Goal: Task Accomplishment & Management: Use online tool/utility

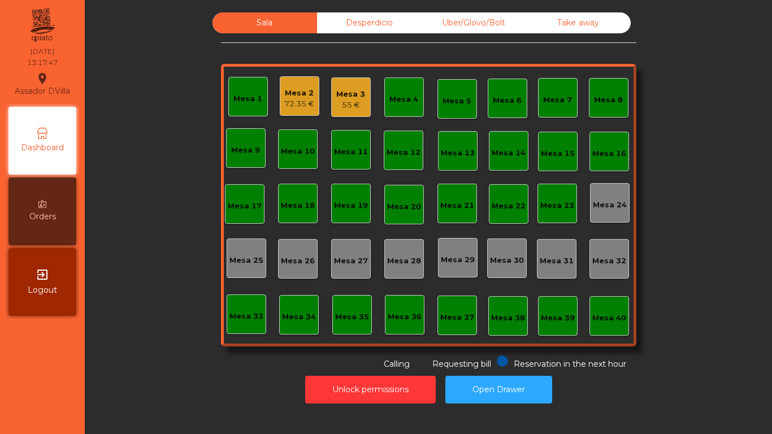
click at [492, 25] on div "Uber/Glovo/Bolt" at bounding box center [474, 22] width 105 height 21
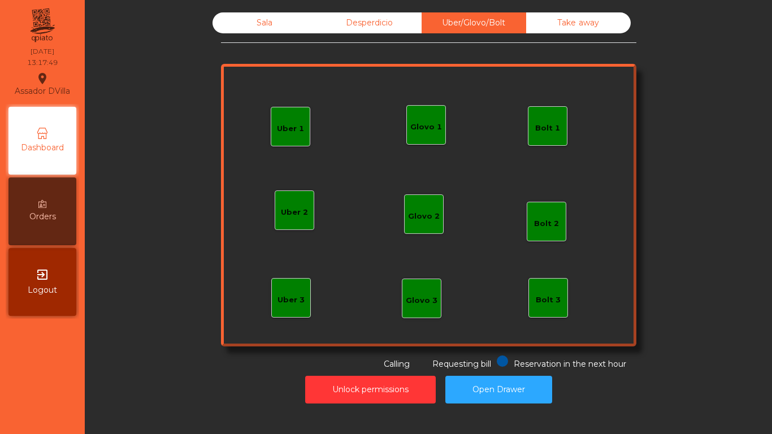
click at [553, 127] on div "Bolt 1" at bounding box center [547, 128] width 25 height 11
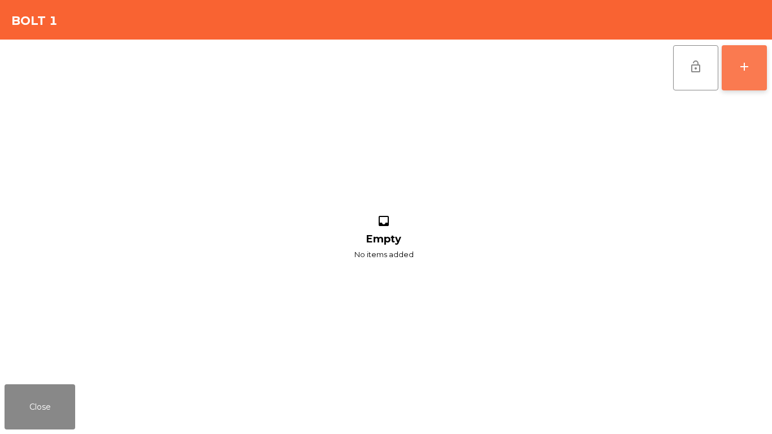
click at [742, 60] on div "add" at bounding box center [745, 67] width 14 height 14
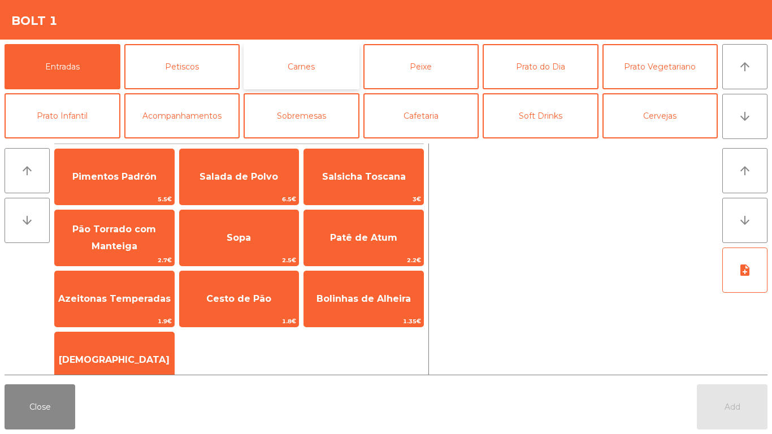
click at [350, 64] on button "Carnes" at bounding box center [302, 66] width 116 height 45
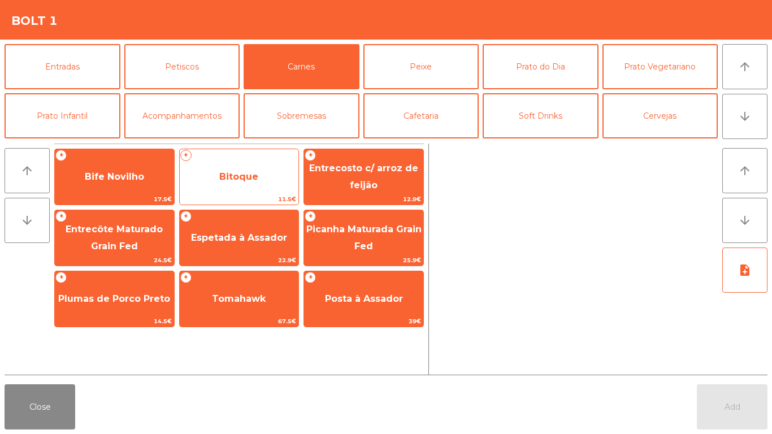
click at [235, 160] on div "+ Bitoque 11.5€" at bounding box center [239, 177] width 120 height 57
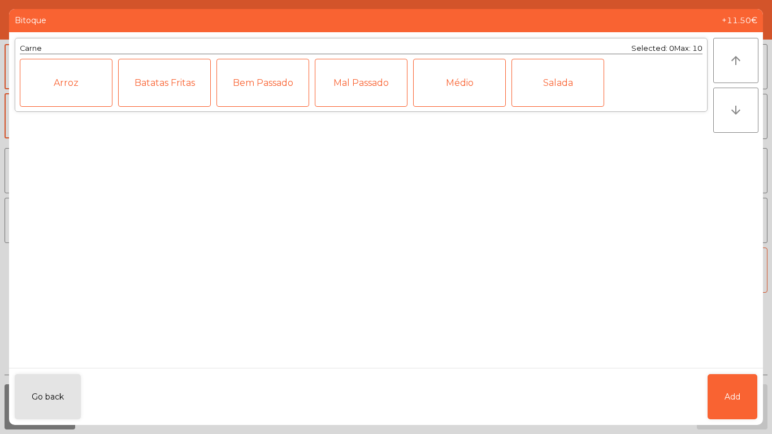
click at [347, 79] on div "Mal Passado" at bounding box center [361, 83] width 93 height 48
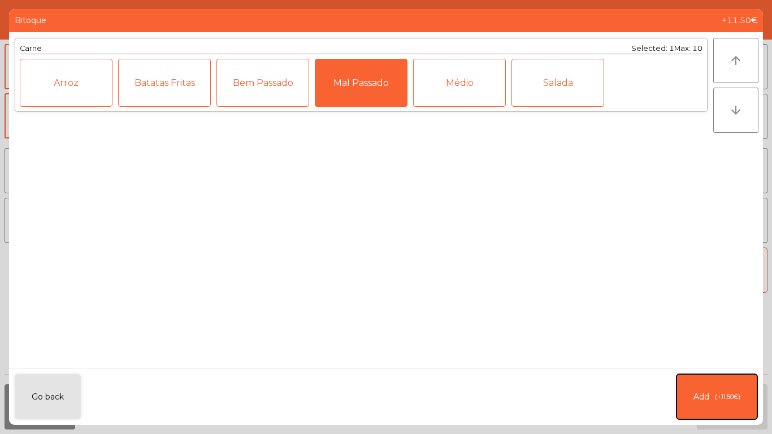
drag, startPoint x: 729, startPoint y: 406, endPoint x: 255, endPoint y: 142, distance: 542.7
click at [728, 404] on button "Add (+11.50€)" at bounding box center [716, 396] width 81 height 45
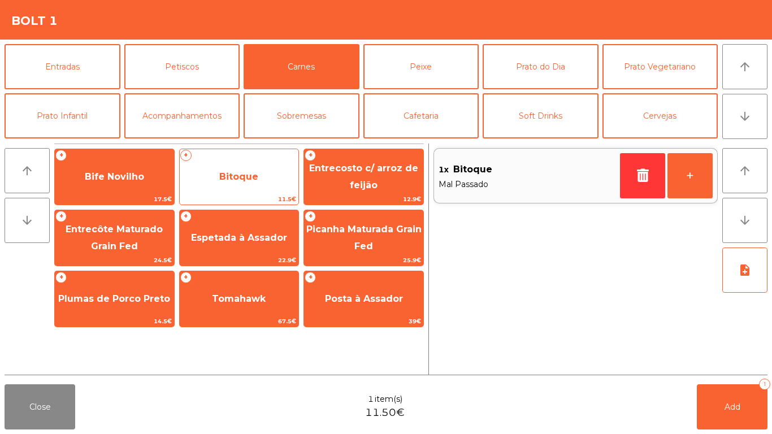
click at [276, 174] on span "Bitoque" at bounding box center [239, 177] width 119 height 31
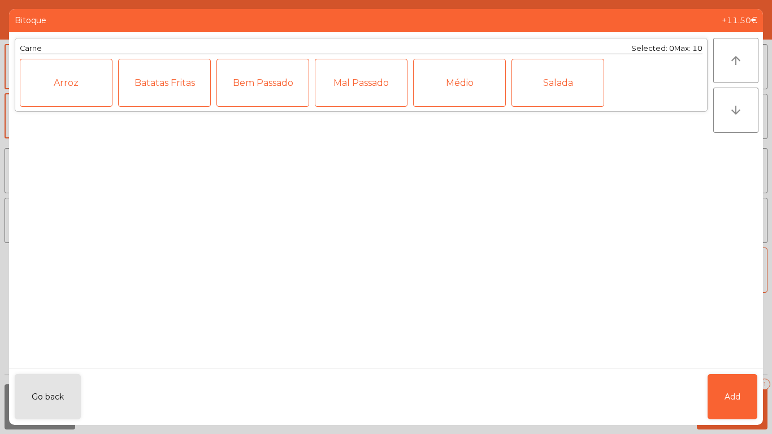
click at [234, 88] on div "Bem Passado" at bounding box center [262, 83] width 93 height 48
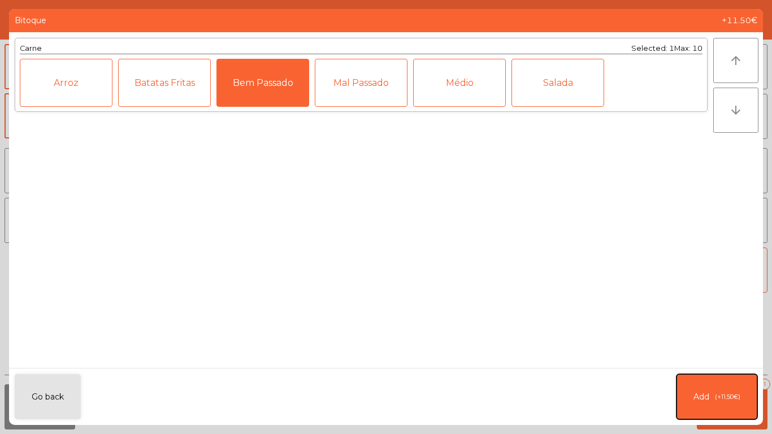
click at [743, 384] on button "Add (+11.50€)" at bounding box center [716, 396] width 81 height 45
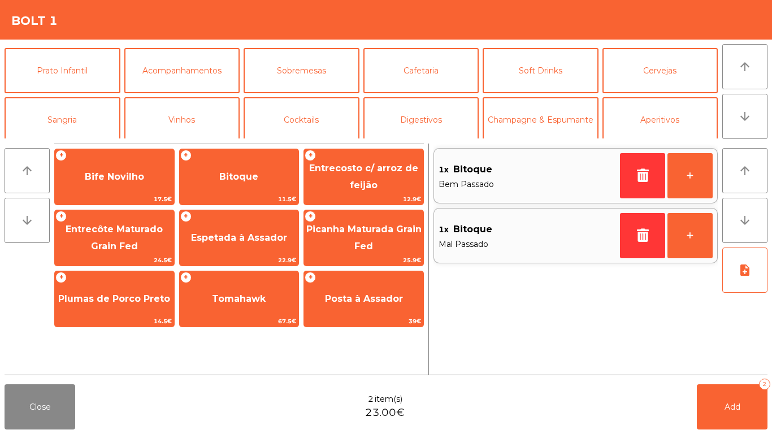
scroll to position [98, 0]
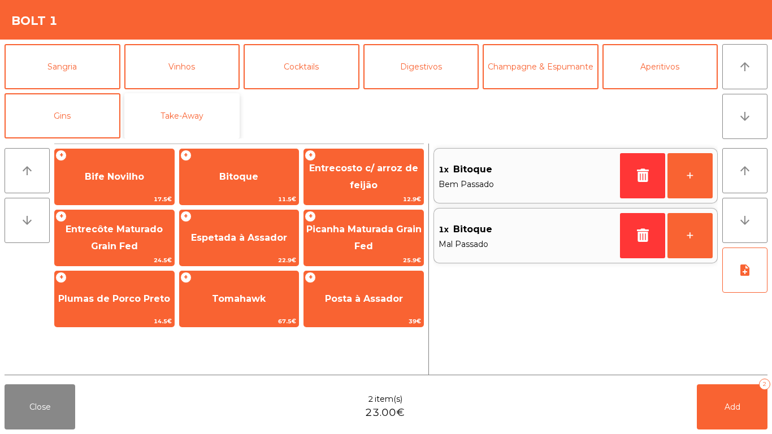
click at [221, 112] on button "Take-Away" at bounding box center [182, 115] width 116 height 45
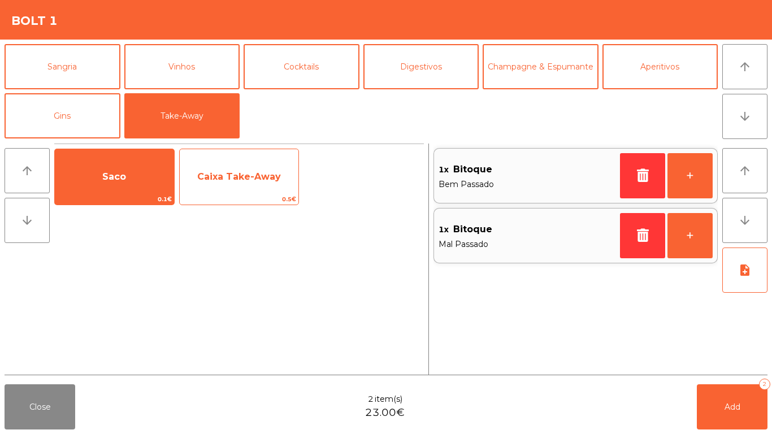
click at [235, 185] on span "Caixa Take-Away" at bounding box center [239, 177] width 119 height 31
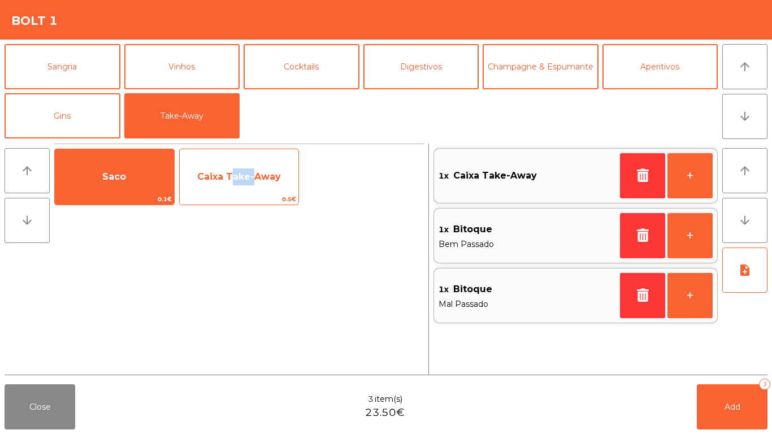
click at [234, 185] on span "Caixa Take-Away" at bounding box center [239, 177] width 119 height 31
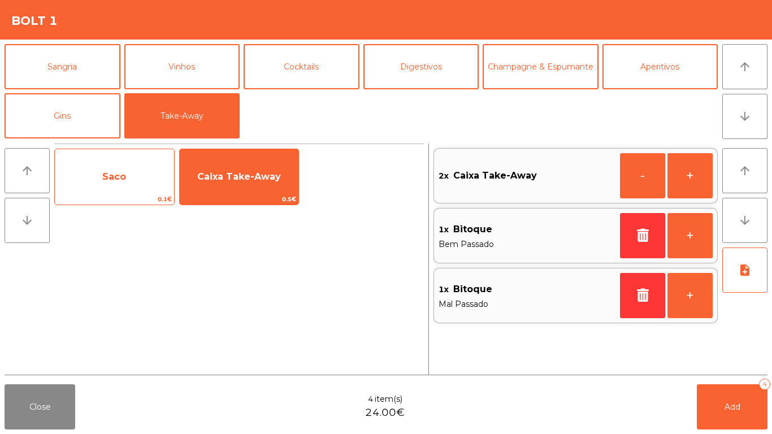
click at [158, 178] on span "Saco" at bounding box center [114, 177] width 119 height 31
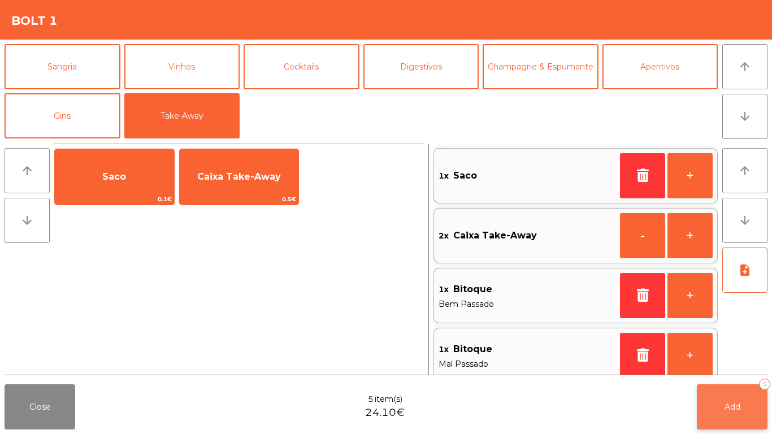
click at [736, 404] on span "Add" at bounding box center [733, 407] width 16 height 10
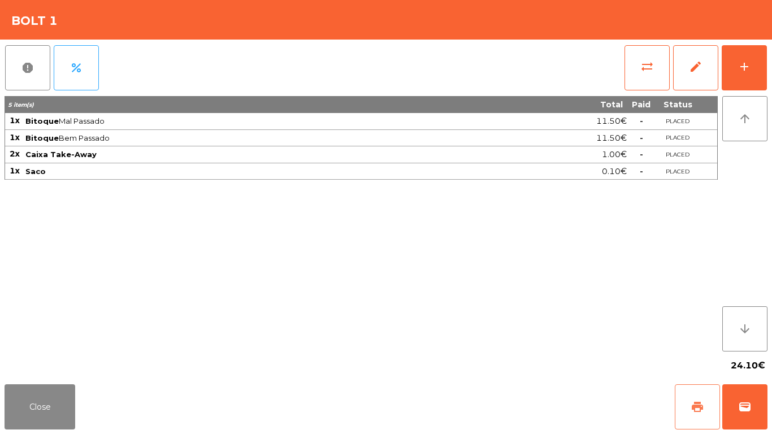
click at [708, 414] on button "print" at bounding box center [697, 406] width 45 height 45
click at [34, 399] on button "Close" at bounding box center [40, 406] width 71 height 45
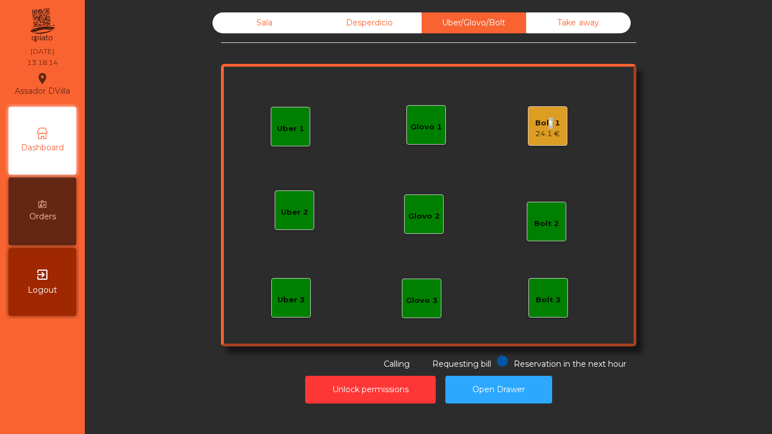
click at [544, 116] on div "Bolt 1 24.1 €" at bounding box center [547, 126] width 25 height 27
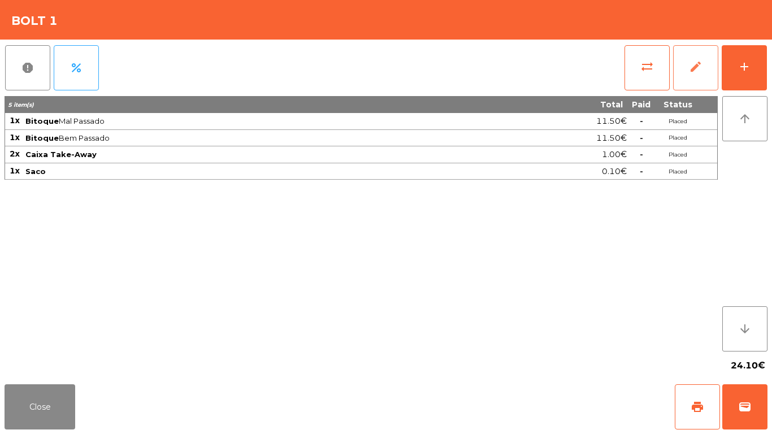
click at [711, 63] on button "edit" at bounding box center [695, 67] width 45 height 45
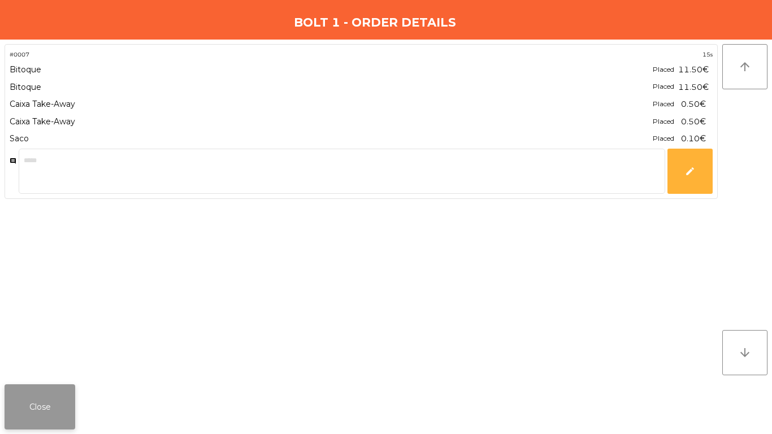
click at [63, 410] on button "Close" at bounding box center [40, 406] width 71 height 45
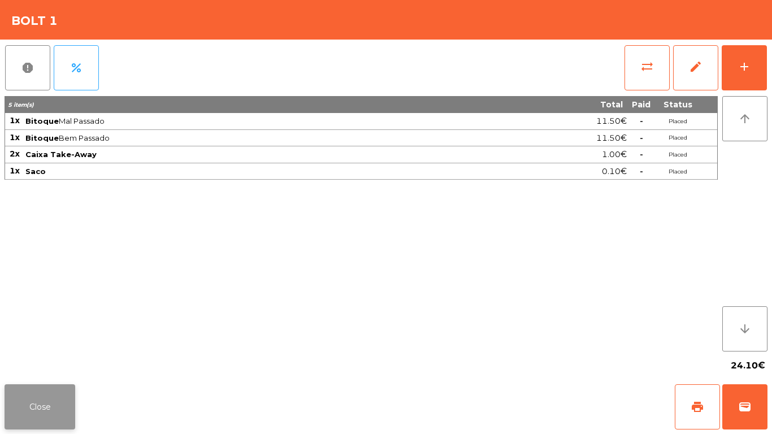
click at [16, 395] on button "Close" at bounding box center [40, 406] width 71 height 45
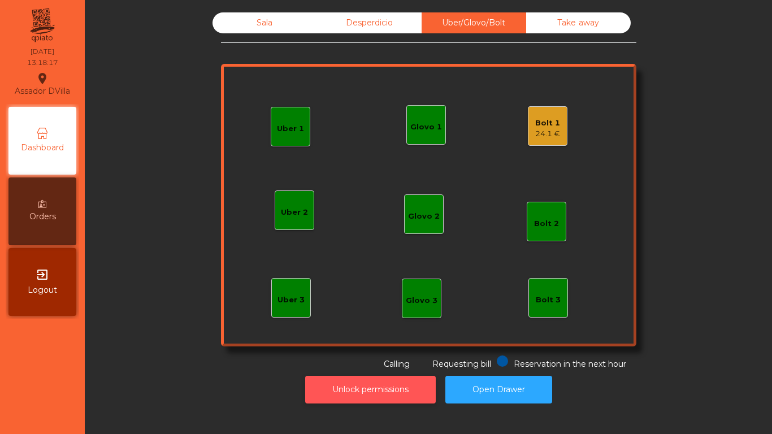
click at [390, 383] on button "Unlock permissions" at bounding box center [370, 390] width 131 height 28
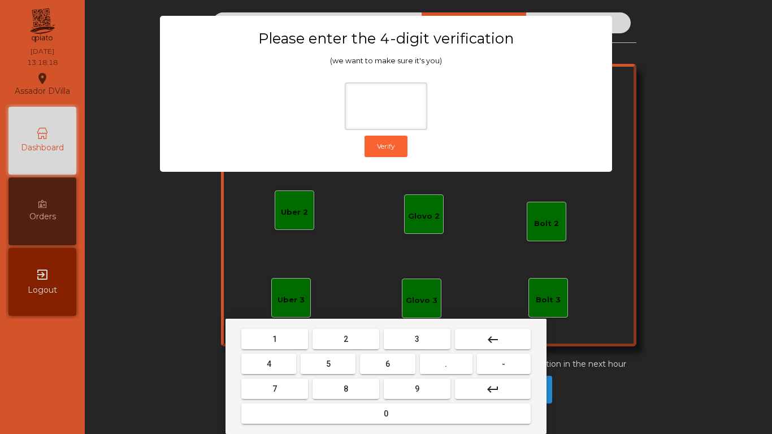
click at [350, 350] on mat-keyboard-key "2" at bounding box center [345, 339] width 71 height 25
click at [341, 341] on button "2" at bounding box center [346, 339] width 67 height 20
drag, startPoint x: 258, startPoint y: 365, endPoint x: 284, endPoint y: 365, distance: 26.0
click at [273, 365] on button "4" at bounding box center [268, 364] width 55 height 20
drag, startPoint x: 380, startPoint y: 361, endPoint x: 446, endPoint y: 403, distance: 79.0
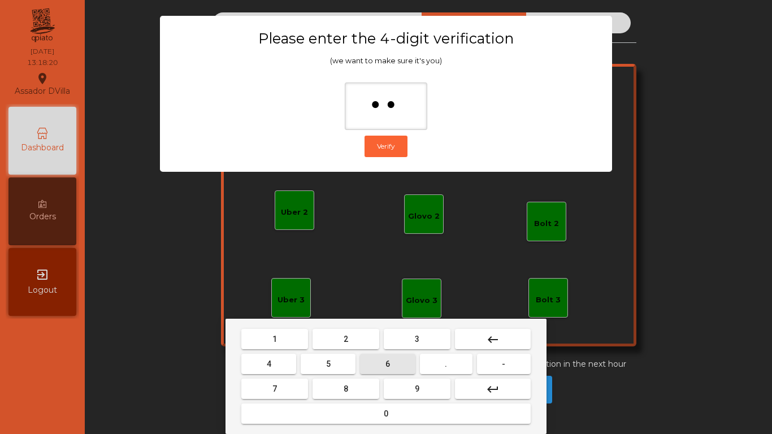
click at [385, 369] on button "6" at bounding box center [387, 364] width 55 height 20
click at [446, 403] on mat-keyboard-key "0" at bounding box center [386, 413] width 294 height 25
click at [435, 391] on button "9" at bounding box center [417, 389] width 67 height 20
type input "****"
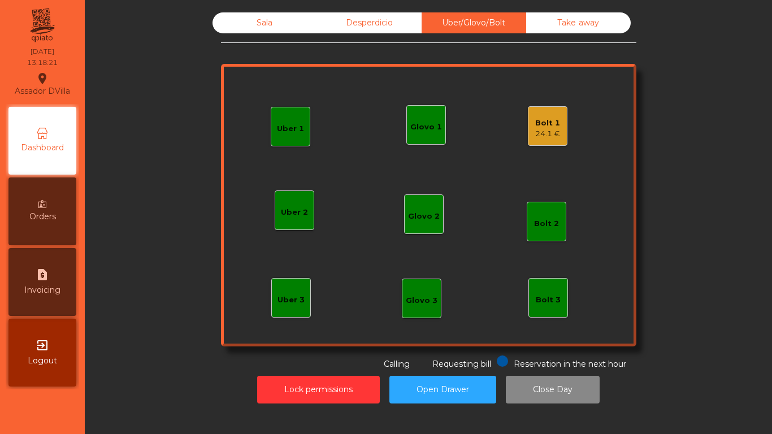
click at [543, 121] on div "Bolt 1" at bounding box center [547, 123] width 25 height 11
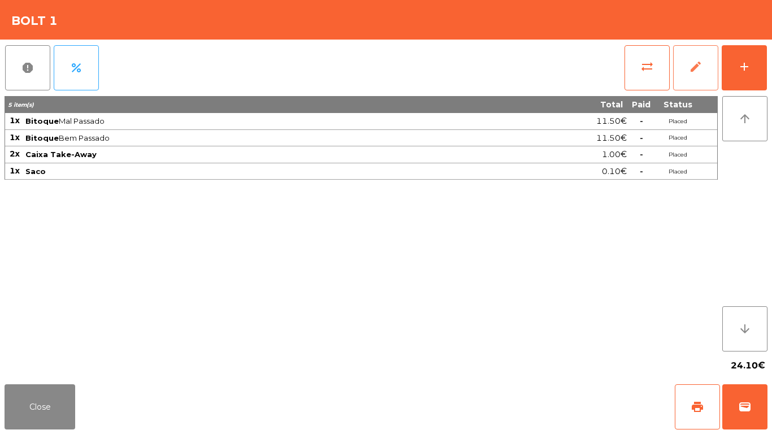
click at [695, 65] on span "edit" at bounding box center [696, 67] width 14 height 14
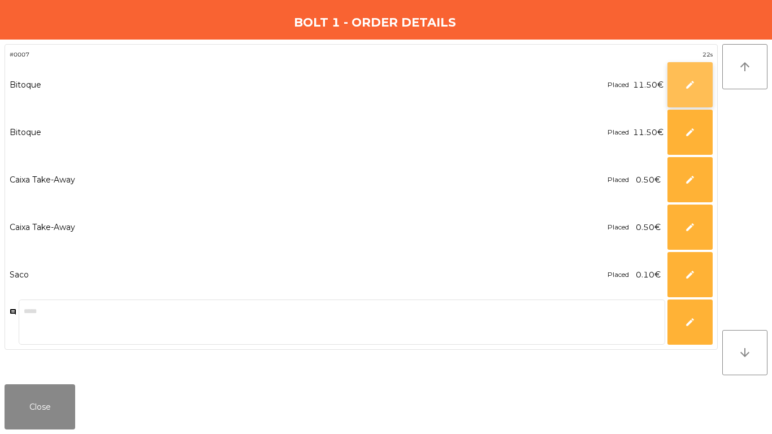
click at [678, 88] on button "edit" at bounding box center [689, 84] width 45 height 45
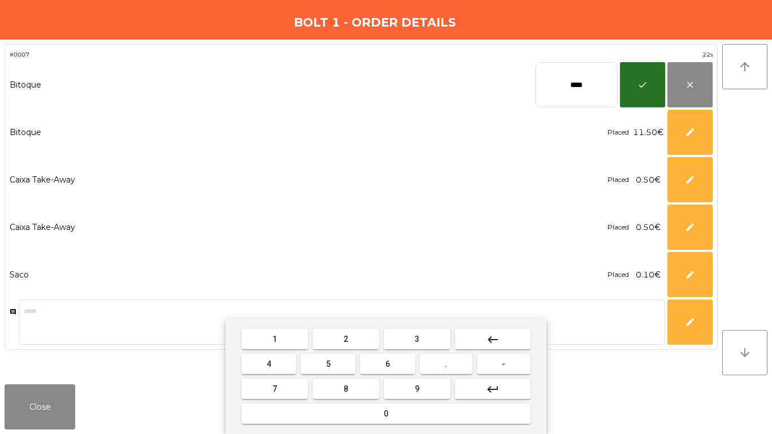
click at [571, 84] on input "****" at bounding box center [576, 84] width 83 height 45
type input "*****"
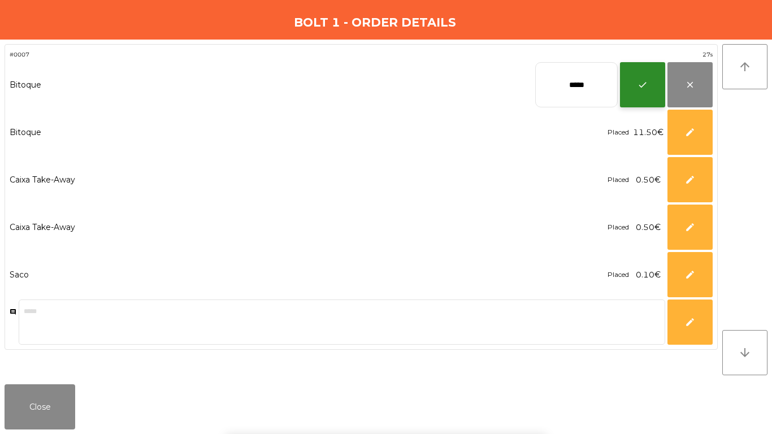
click at [634, 79] on button "check" at bounding box center [642, 84] width 45 height 45
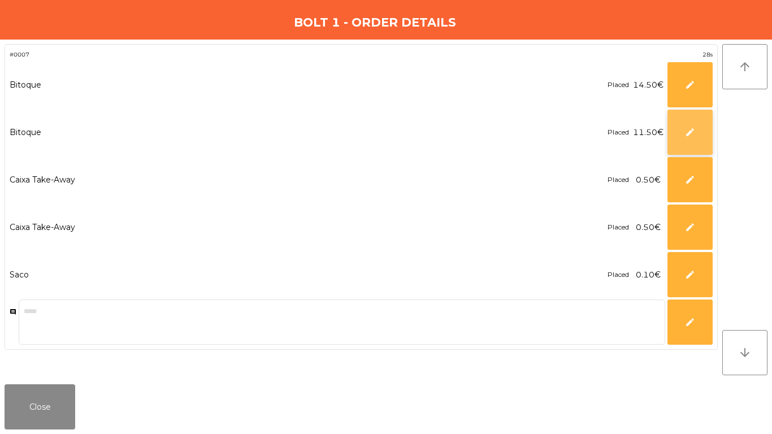
click at [678, 131] on button "edit" at bounding box center [689, 132] width 45 height 45
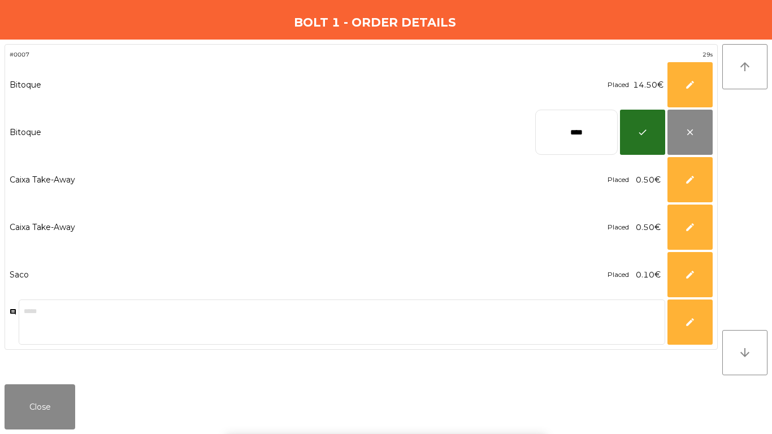
click at [611, 132] on input "****" at bounding box center [576, 132] width 83 height 45
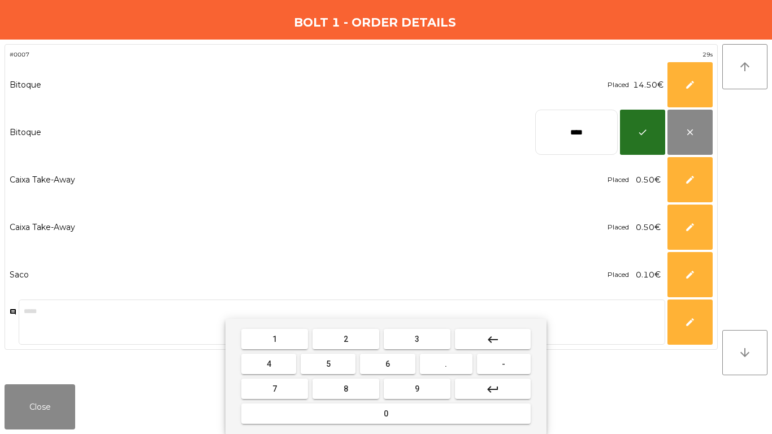
click at [610, 132] on input "****" at bounding box center [576, 132] width 83 height 45
type input "*****"
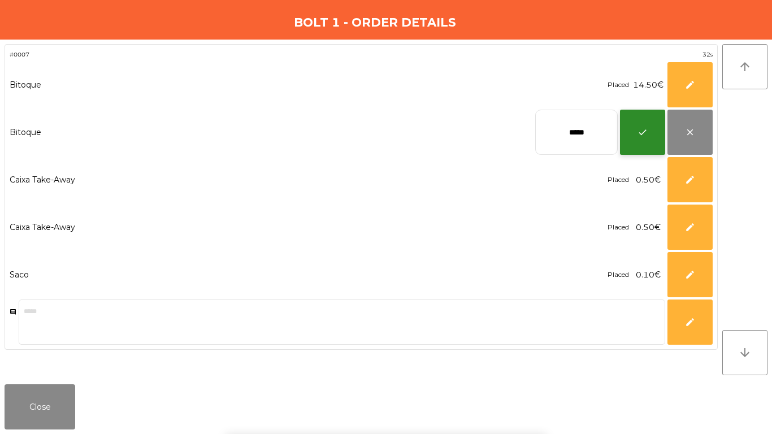
click at [644, 137] on button "check" at bounding box center [642, 132] width 45 height 45
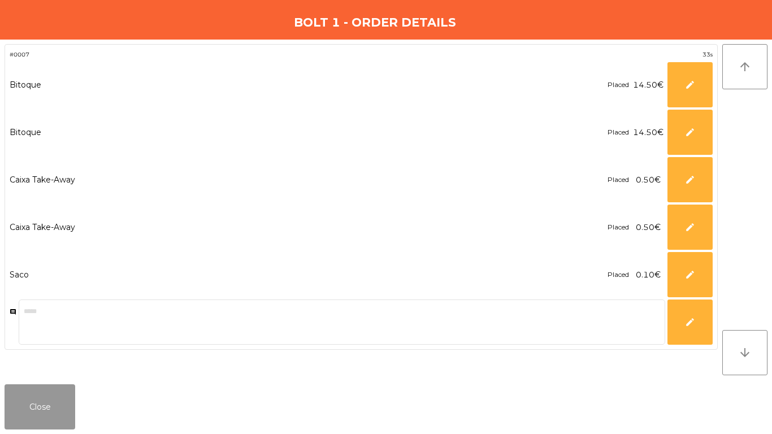
drag, startPoint x: 16, startPoint y: 413, endPoint x: 59, endPoint y: 400, distance: 45.0
click at [19, 411] on button "Close" at bounding box center [40, 406] width 71 height 45
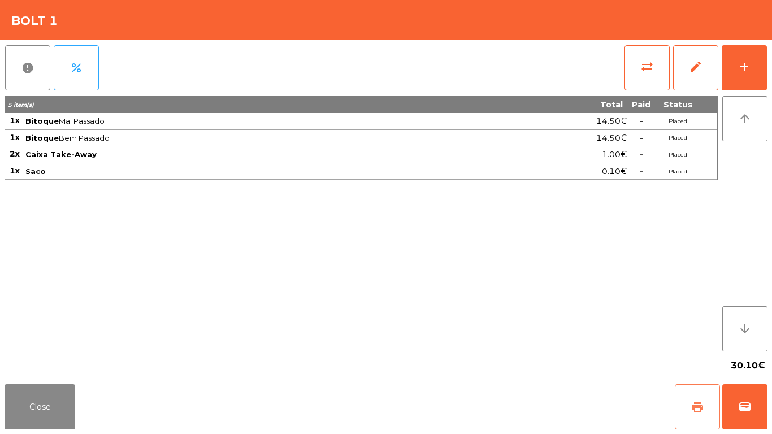
drag, startPoint x: 692, startPoint y: 409, endPoint x: 699, endPoint y: 406, distance: 7.3
click at [693, 408] on span "print" at bounding box center [698, 407] width 14 height 14
click at [761, 404] on button "wallet" at bounding box center [744, 406] width 45 height 45
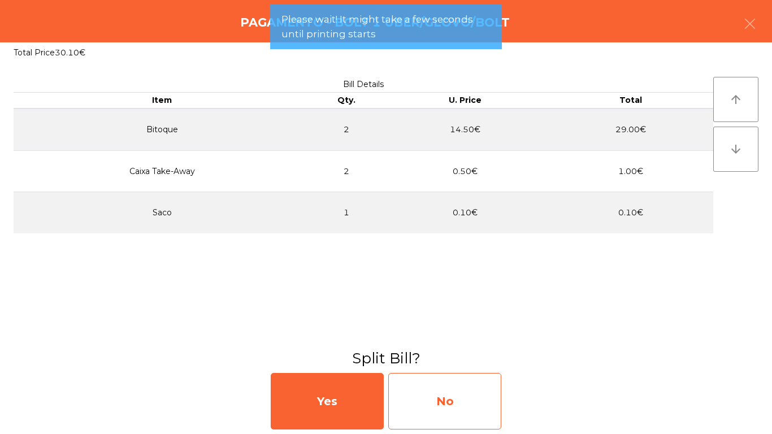
click at [484, 405] on div "No" at bounding box center [444, 401] width 113 height 57
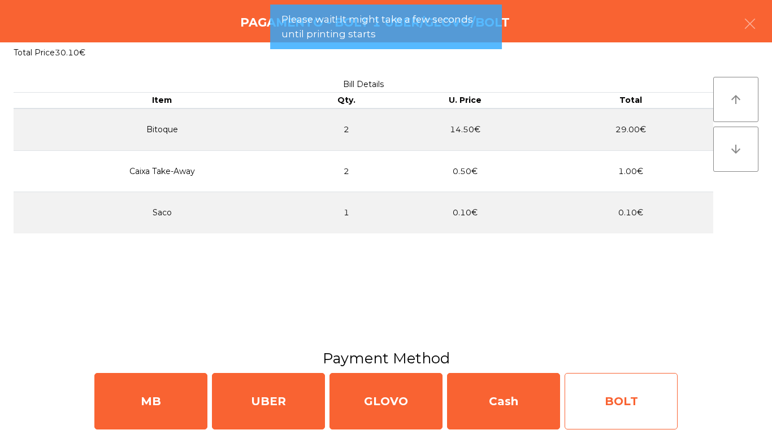
click at [629, 406] on div "BOLT" at bounding box center [621, 401] width 113 height 57
select select "**"
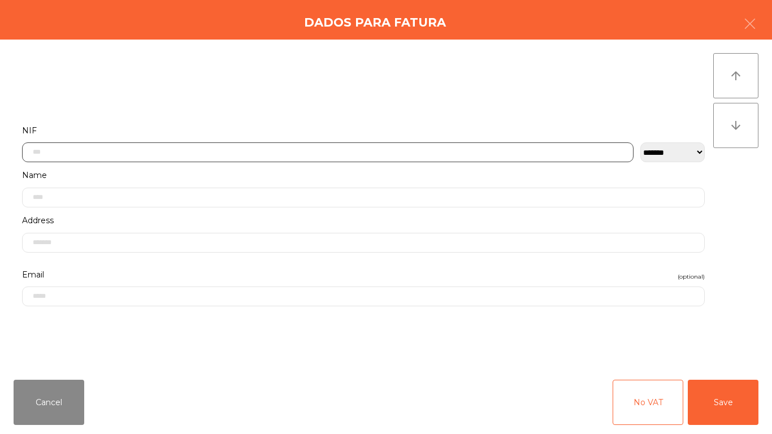
click at [409, 149] on input "text" at bounding box center [327, 152] width 611 height 20
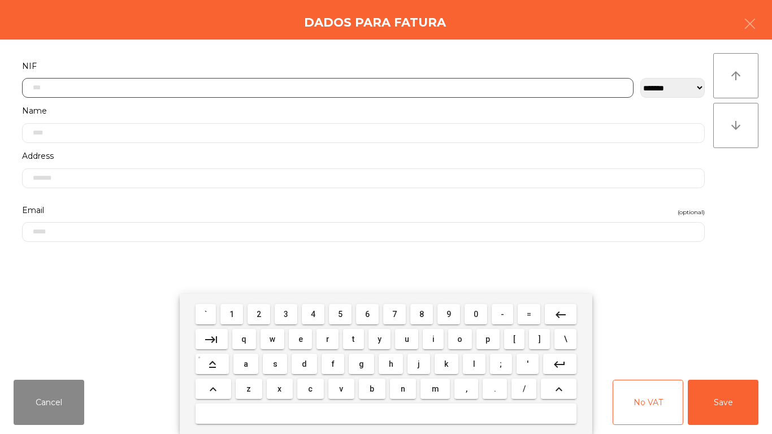
scroll to position [69, 0]
type input "*********"
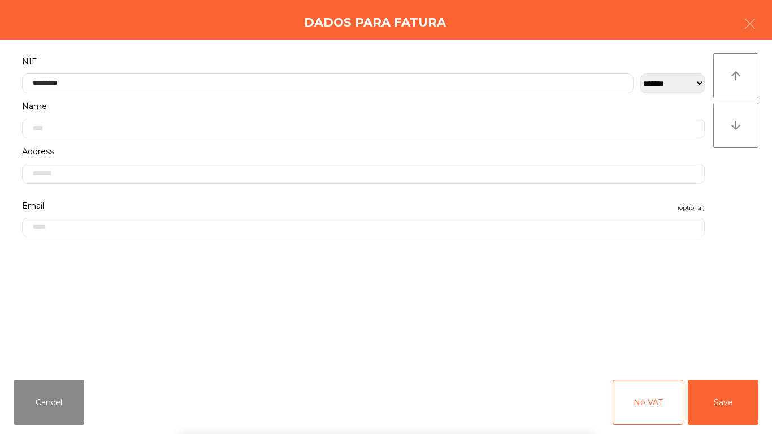
click at [735, 400] on div "` 1 2 3 4 5 6 7 8 9 0 - = keyboard_backspace keyboard_tab q w e r t y u i o p […" at bounding box center [386, 364] width 772 height 140
click at [701, 410] on button "Save" at bounding box center [723, 402] width 71 height 45
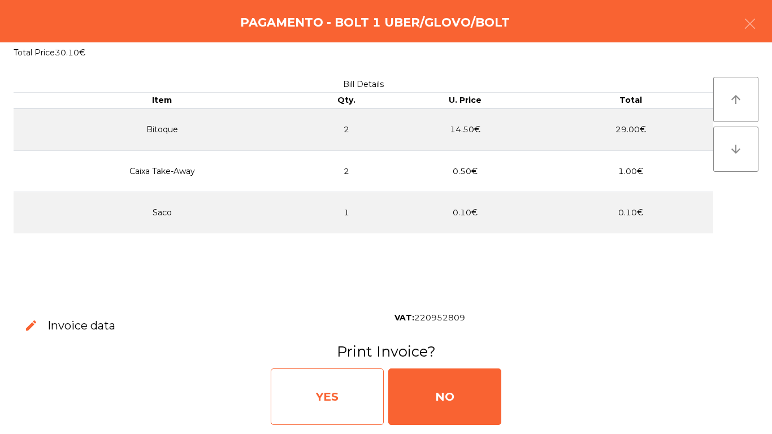
click at [348, 391] on div "YES" at bounding box center [327, 396] width 113 height 57
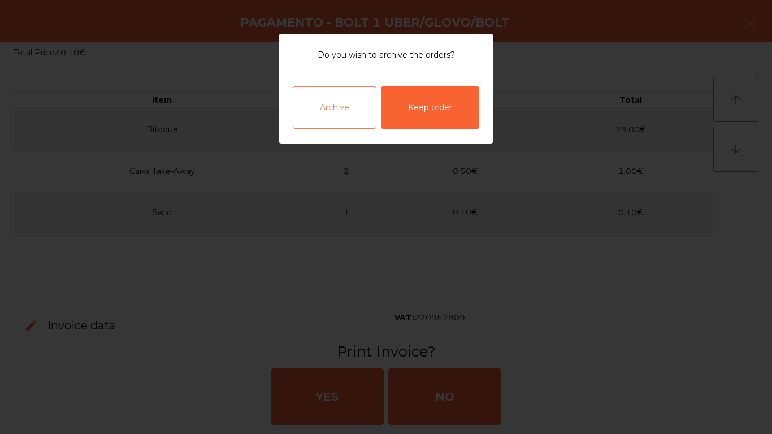
click at [343, 101] on div "Archive" at bounding box center [335, 107] width 84 height 42
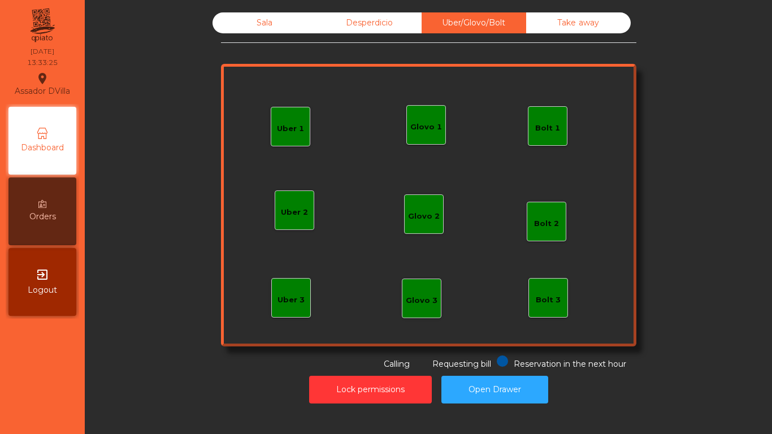
click at [259, 23] on div "Sala" at bounding box center [264, 22] width 105 height 21
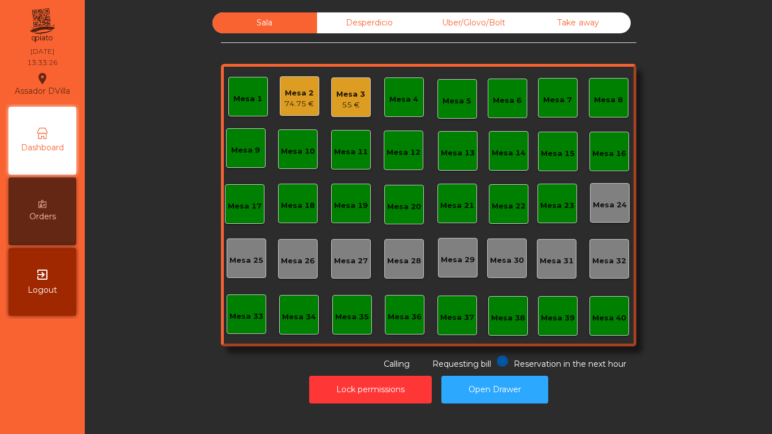
click at [313, 88] on div "Mesa 2 74.75 €" at bounding box center [300, 96] width 40 height 40
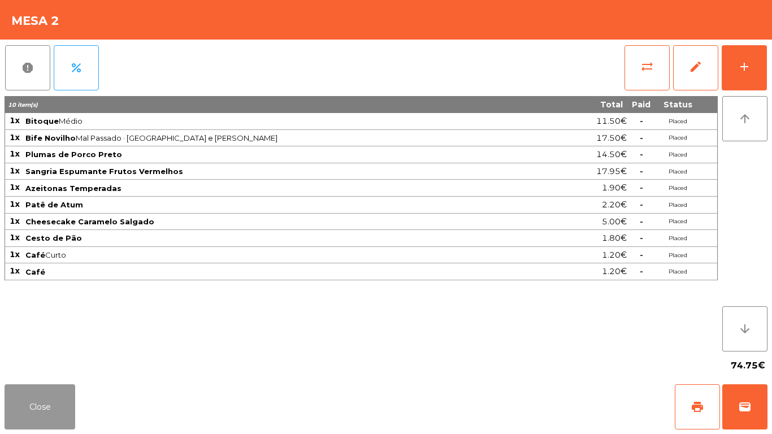
click at [35, 389] on button "Close" at bounding box center [40, 406] width 71 height 45
